Goal: Information Seeking & Learning: Learn about a topic

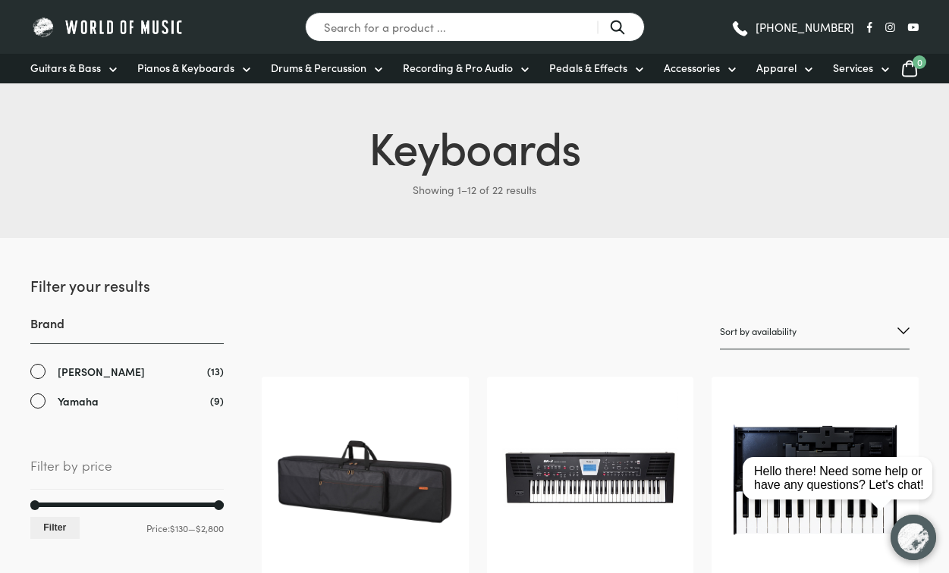
scroll to position [39, 0]
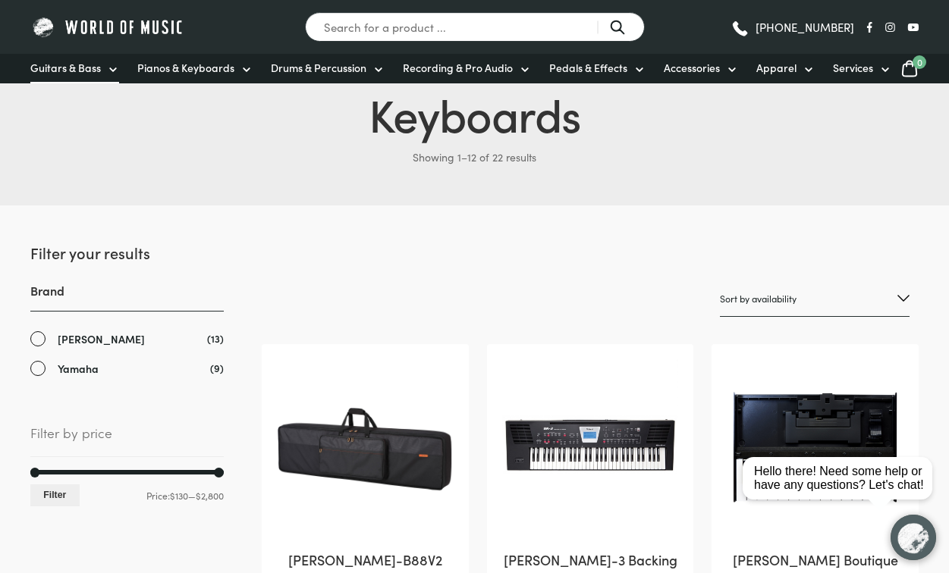
click at [95, 77] on link "Guitars & Bass" at bounding box center [74, 69] width 89 height 30
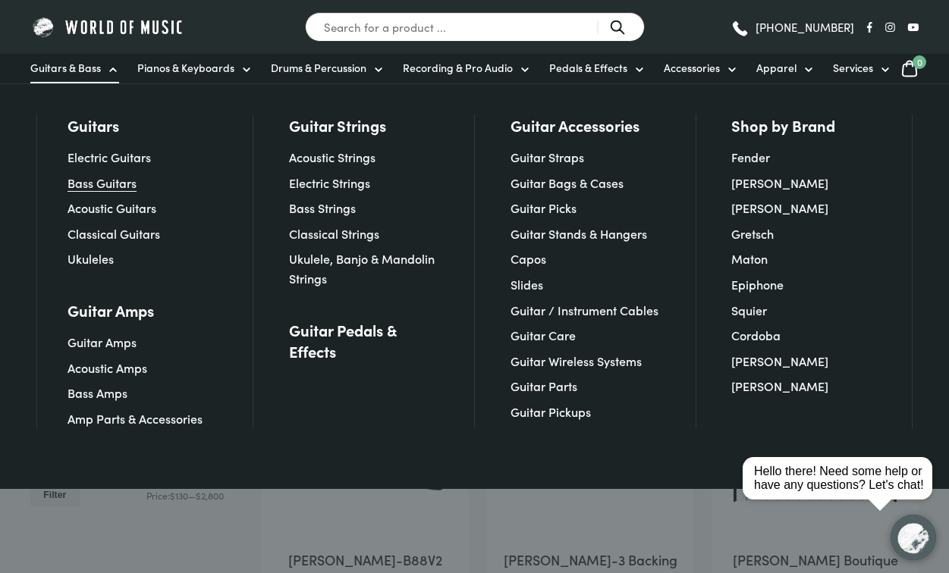
click at [103, 188] on link "Bass Guitars" at bounding box center [101, 182] width 69 height 17
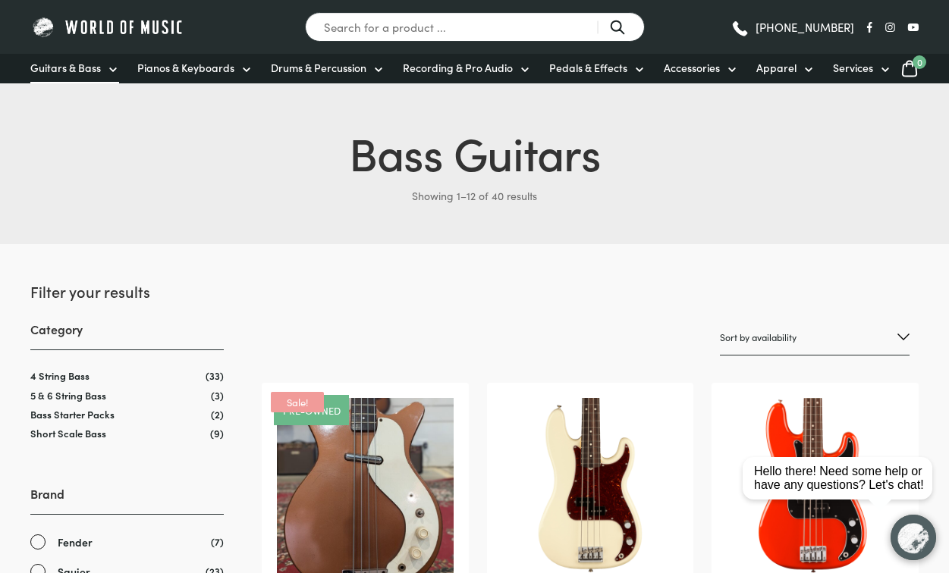
click at [65, 77] on link "Guitars & Bass" at bounding box center [74, 69] width 89 height 30
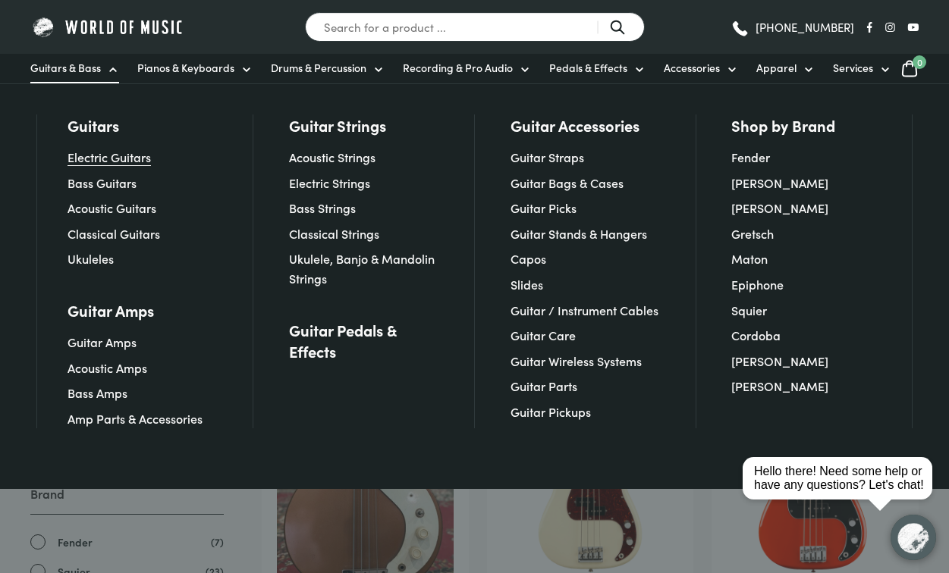
click at [83, 164] on link "Electric Guitars" at bounding box center [108, 157] width 83 height 17
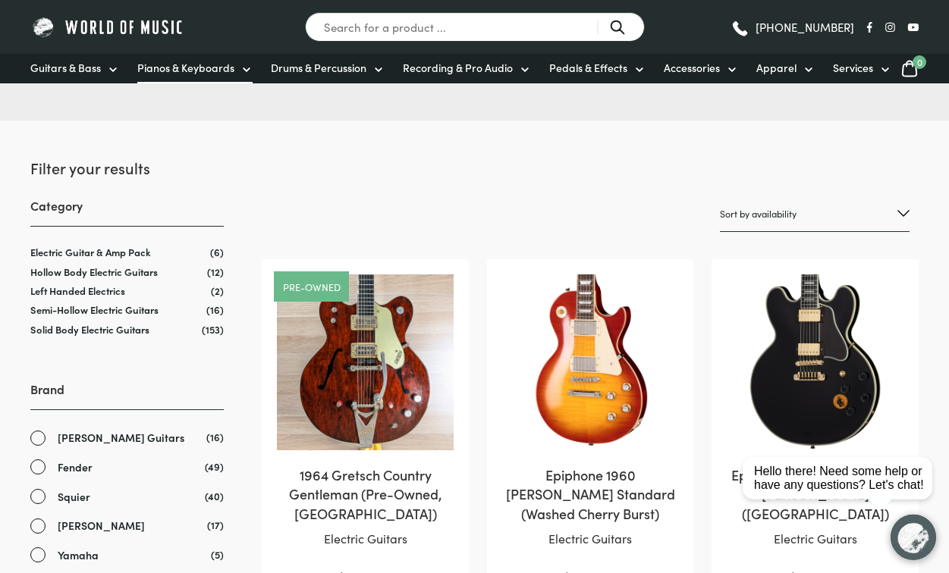
click at [161, 71] on span "Pianos & Keyboards" at bounding box center [185, 68] width 97 height 16
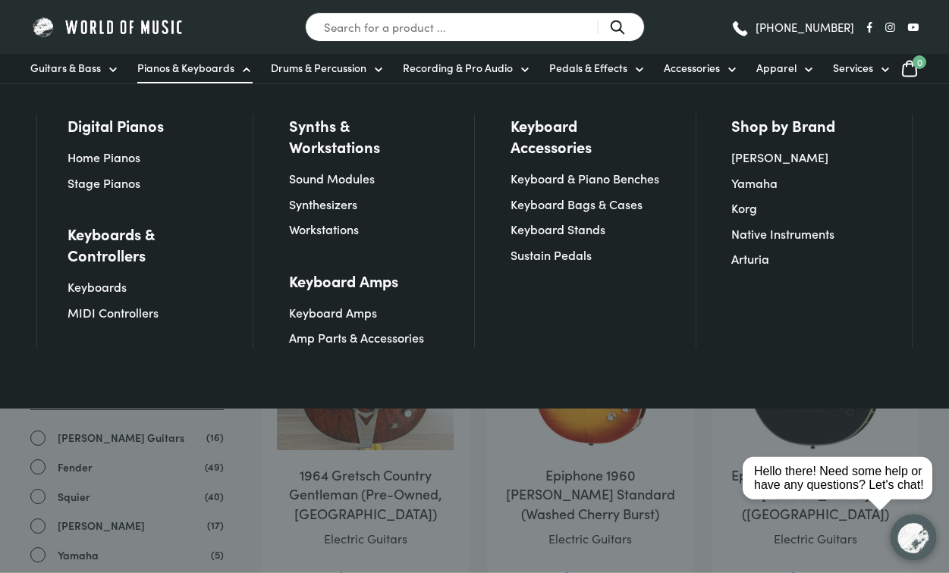
scroll to position [124, 0]
click at [82, 161] on link "Home Pianos" at bounding box center [103, 157] width 73 height 17
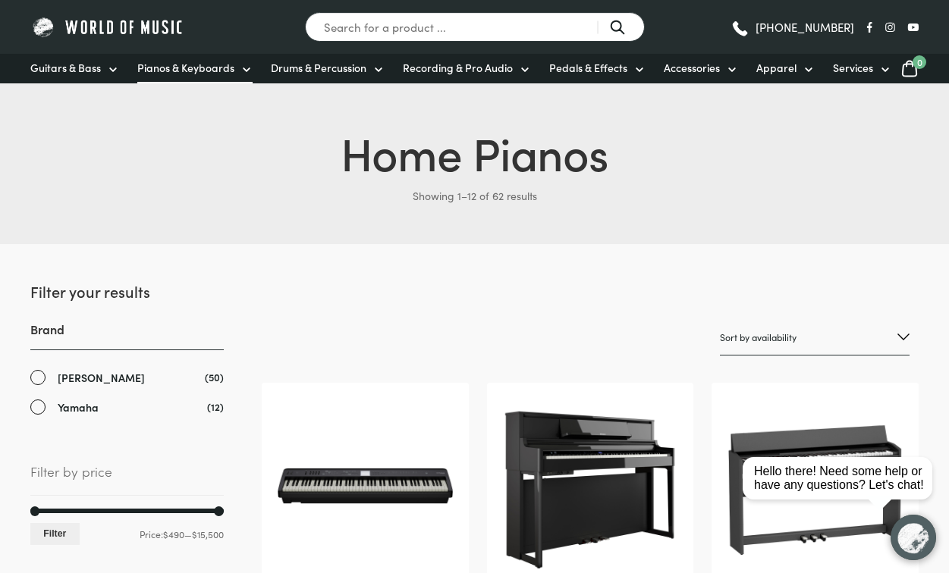
click at [183, 72] on span "Pianos & Keyboards" at bounding box center [185, 68] width 97 height 16
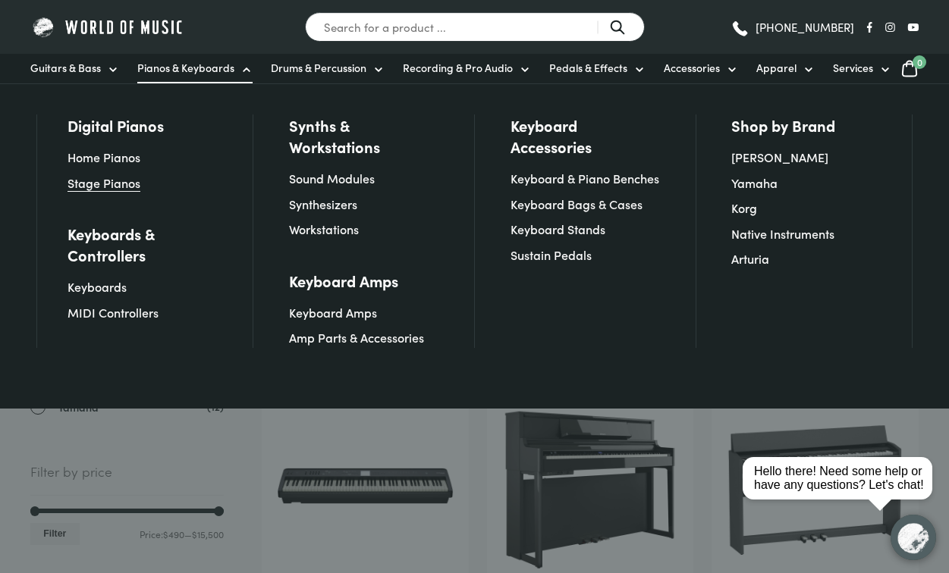
click at [76, 183] on link "Stage Pianos" at bounding box center [103, 182] width 73 height 17
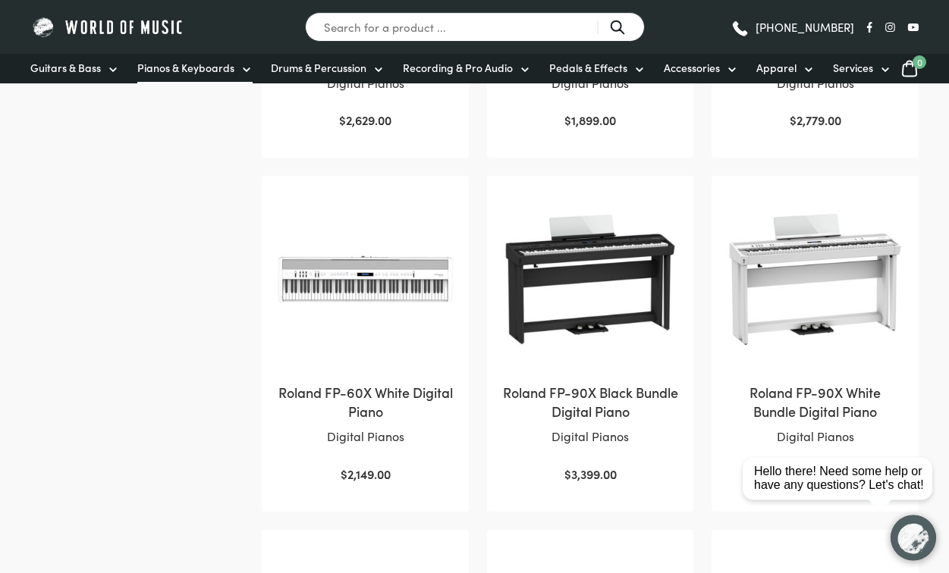
click at [174, 67] on span "Pianos & Keyboards" at bounding box center [185, 68] width 97 height 16
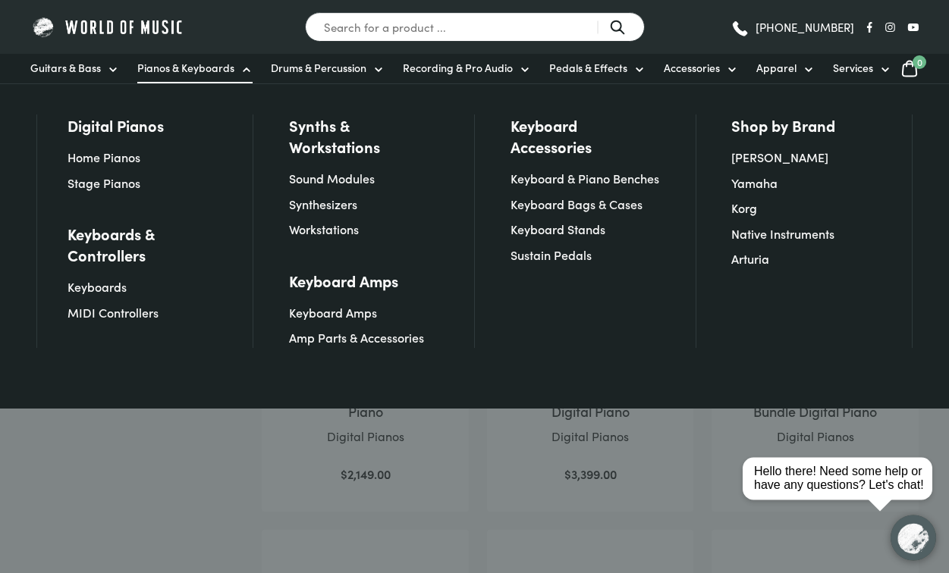
scroll to position [560, 0]
click at [86, 317] on link "MIDI Controllers" at bounding box center [112, 312] width 91 height 17
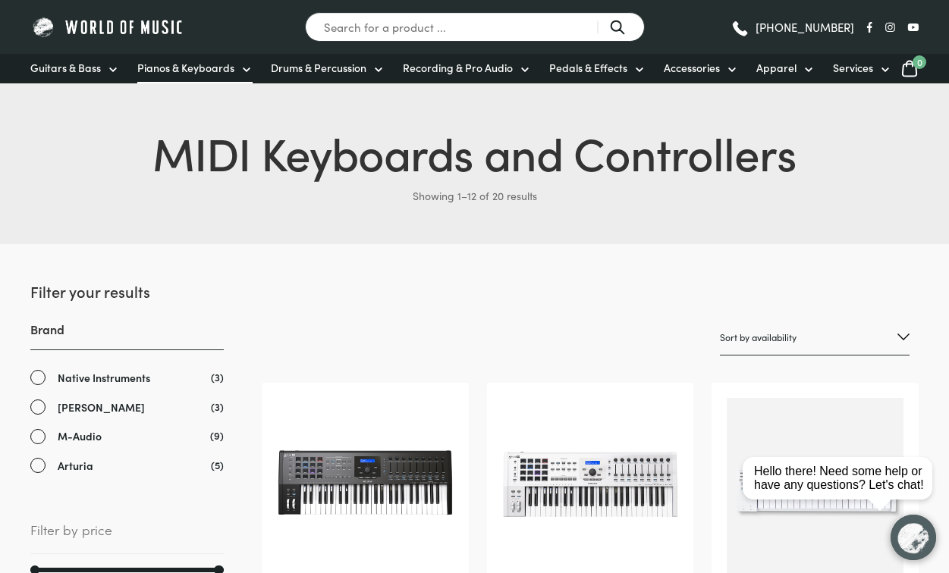
click at [161, 61] on link "Pianos & Keyboards" at bounding box center [194, 69] width 115 height 30
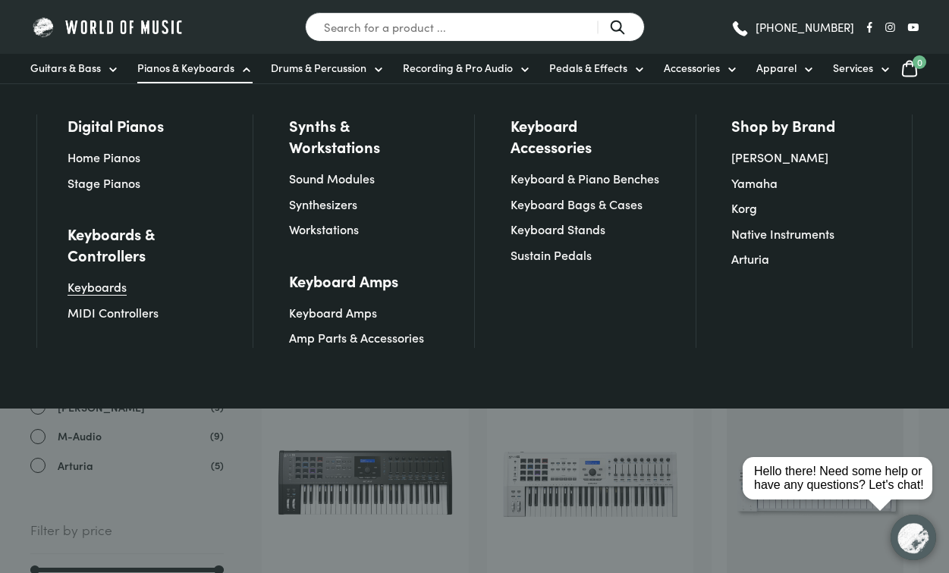
click at [73, 289] on link "Keyboards" at bounding box center [96, 286] width 59 height 17
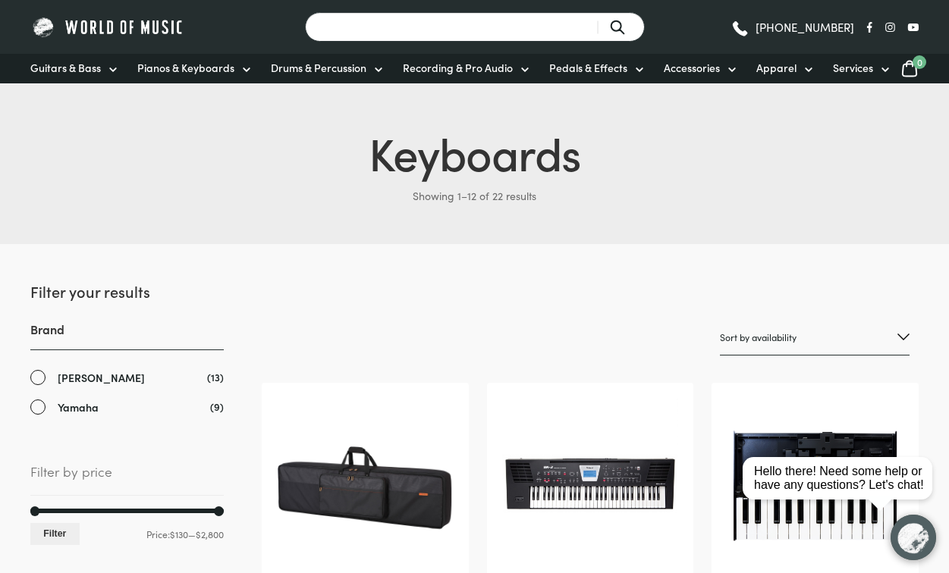
click at [342, 41] on input "Search for a product ..." at bounding box center [475, 27] width 340 height 30
type input "Keyboard on a stand"
